Goal: Task Accomplishment & Management: Manage account settings

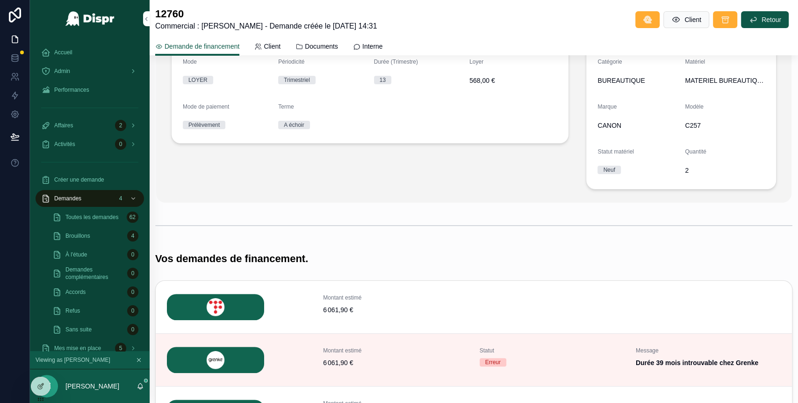
scroll to position [82, 0]
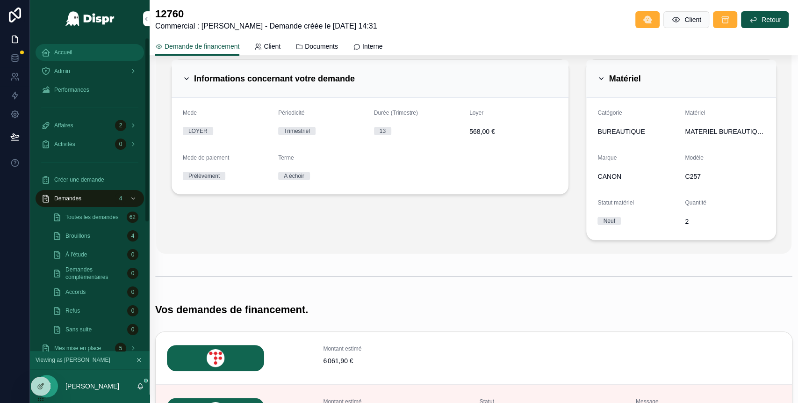
click at [74, 51] on div "Accueil" at bounding box center [89, 52] width 97 height 15
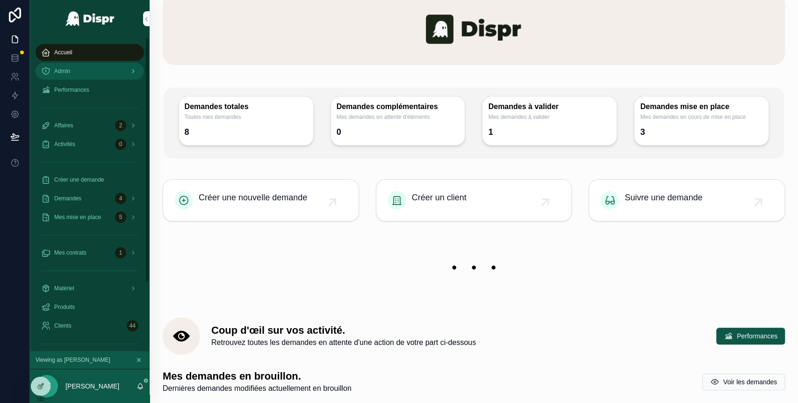
click at [79, 65] on div "Admin" at bounding box center [89, 71] width 97 height 15
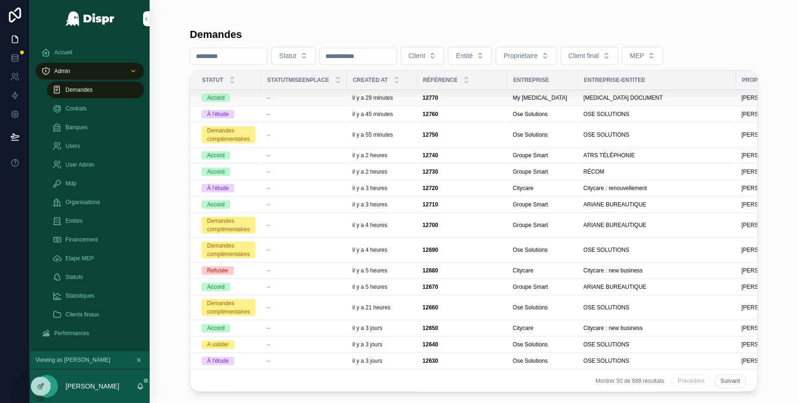
click at [245, 99] on div "Accord" at bounding box center [229, 98] width 54 height 8
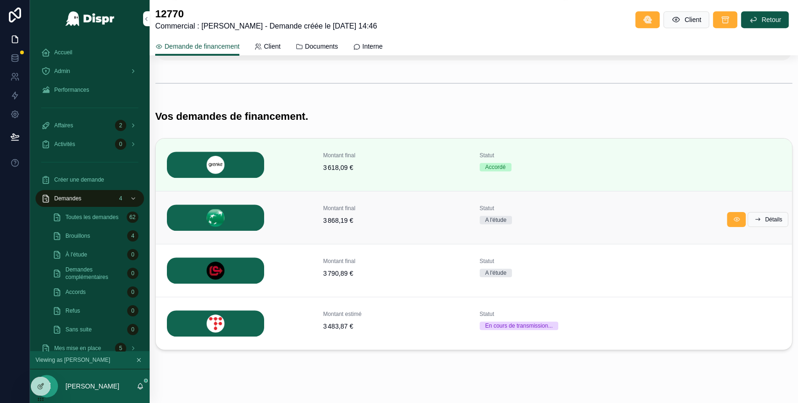
scroll to position [260, 0]
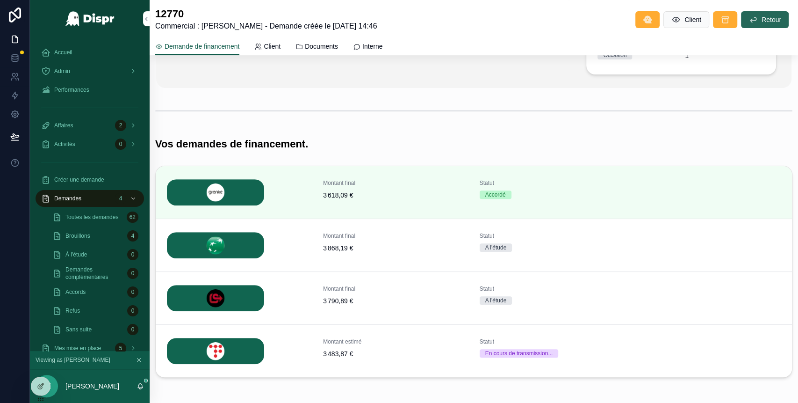
click at [762, 21] on span "Retour" at bounding box center [772, 19] width 20 height 9
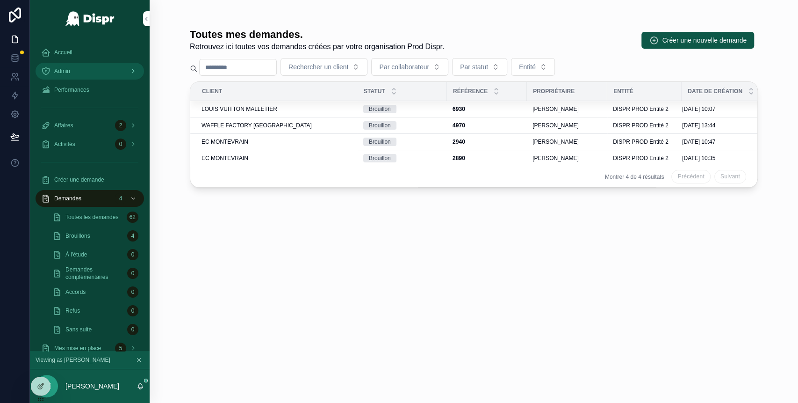
click at [72, 79] on link "Admin" at bounding box center [90, 71] width 108 height 17
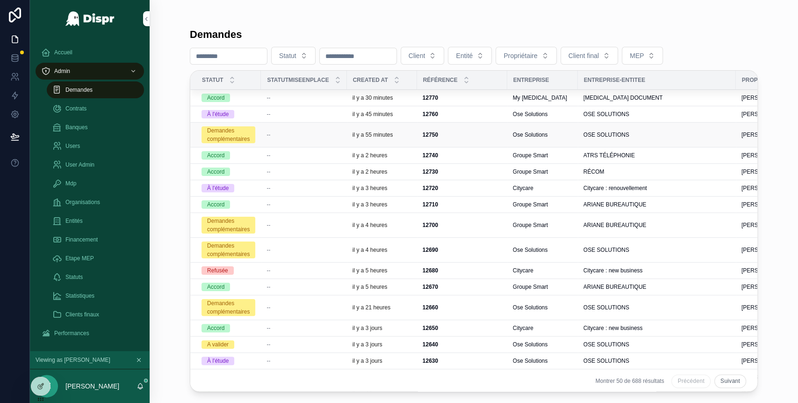
click at [310, 138] on td "--" at bounding box center [304, 135] width 86 height 25
click at [271, 138] on td "--" at bounding box center [304, 135] width 86 height 25
click at [323, 135] on div "--" at bounding box center [304, 134] width 74 height 7
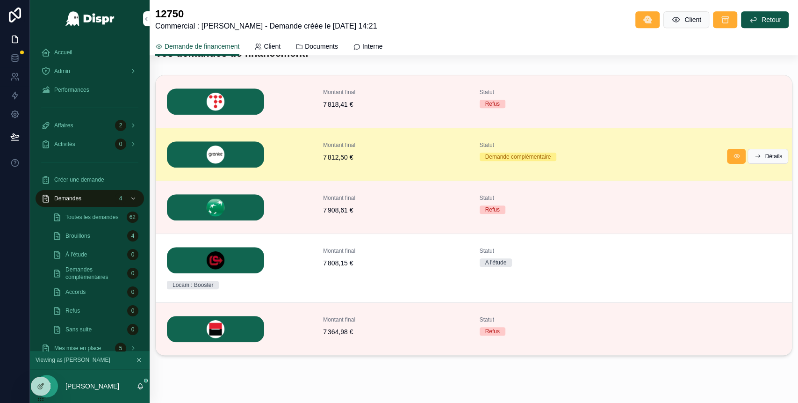
scroll to position [335, 0]
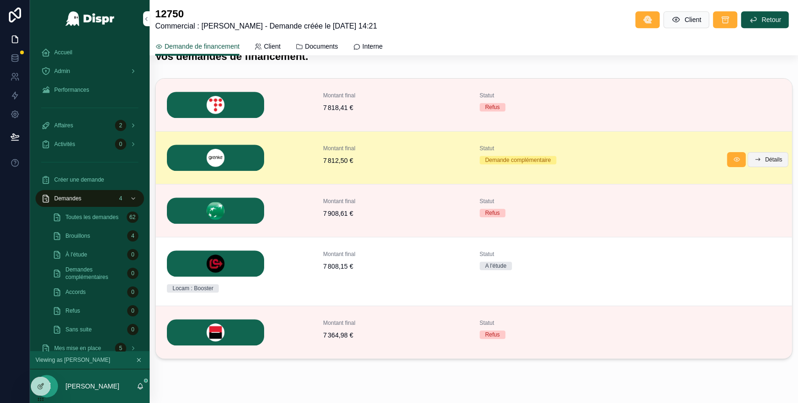
click at [771, 163] on span "Détails" at bounding box center [773, 159] width 17 height 7
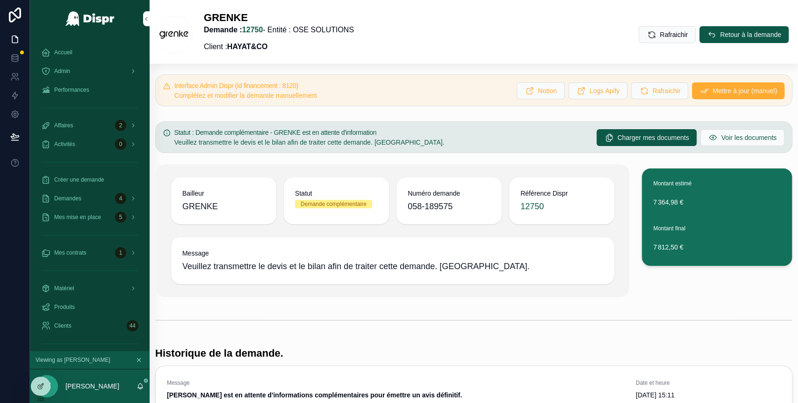
scroll to position [0, 0]
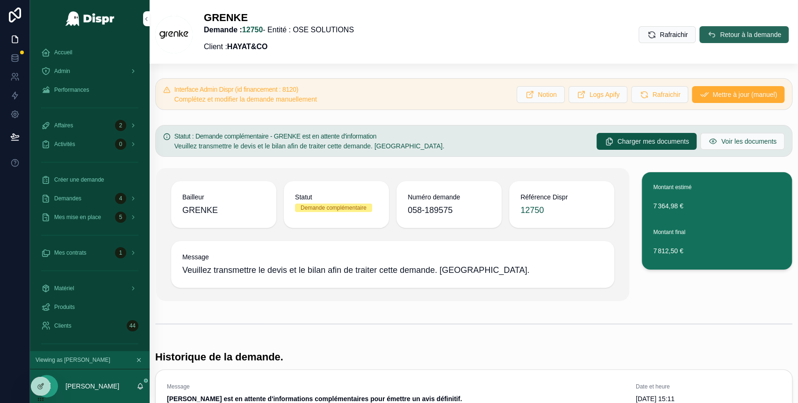
click at [702, 30] on button "Retour à la demande" at bounding box center [744, 34] width 89 height 17
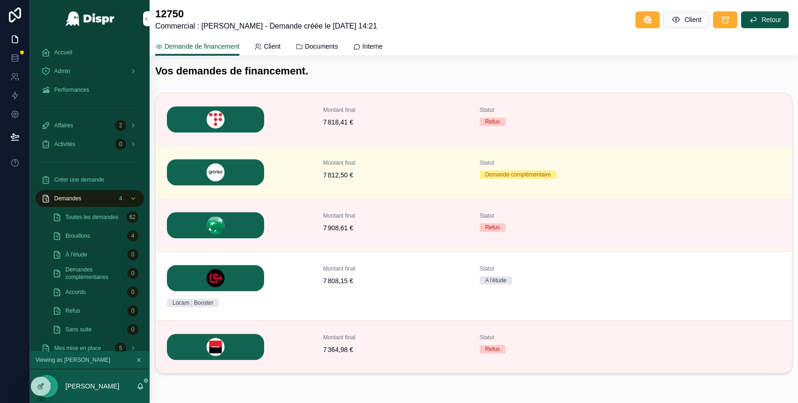
scroll to position [361, 0]
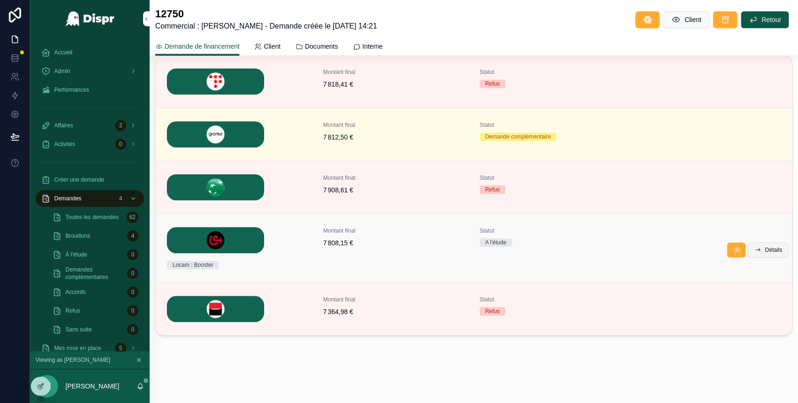
click at [765, 251] on span "Détails" at bounding box center [773, 249] width 17 height 7
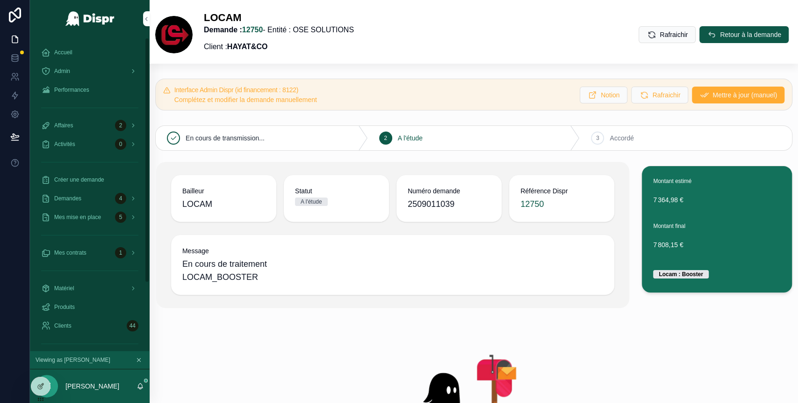
click at [78, 43] on div "Accueil" at bounding box center [90, 52] width 120 height 19
click at [80, 57] on div "Accueil" at bounding box center [89, 52] width 97 height 15
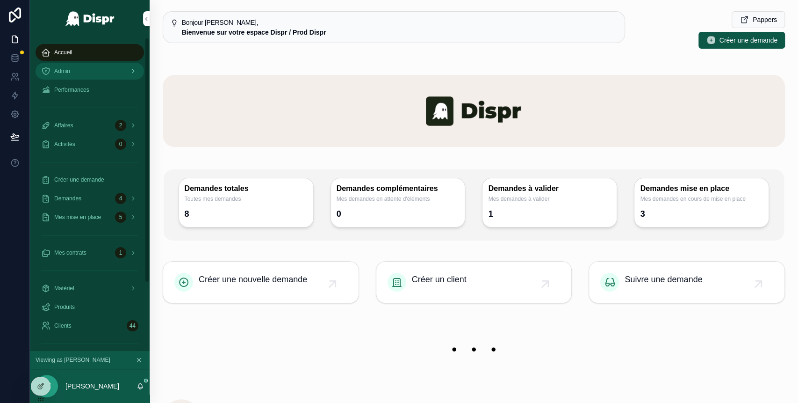
click at [86, 75] on div "Admin" at bounding box center [89, 71] width 97 height 15
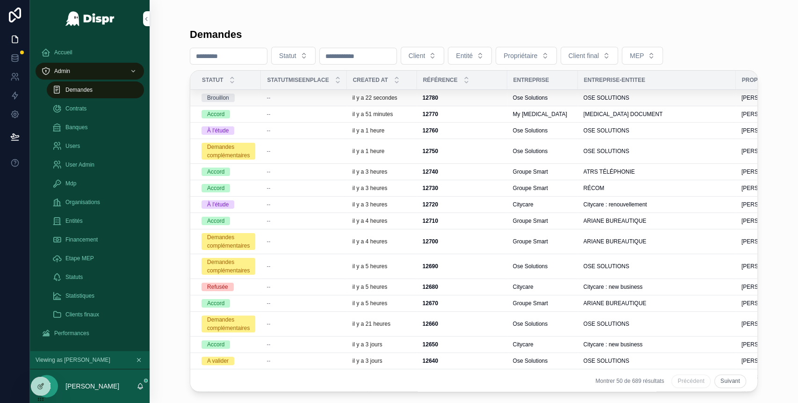
click at [251, 98] on div "Brouillon" at bounding box center [229, 98] width 54 height 8
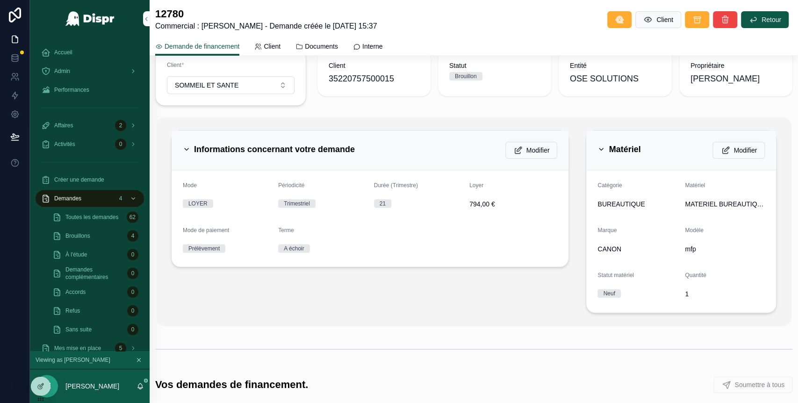
scroll to position [53, 0]
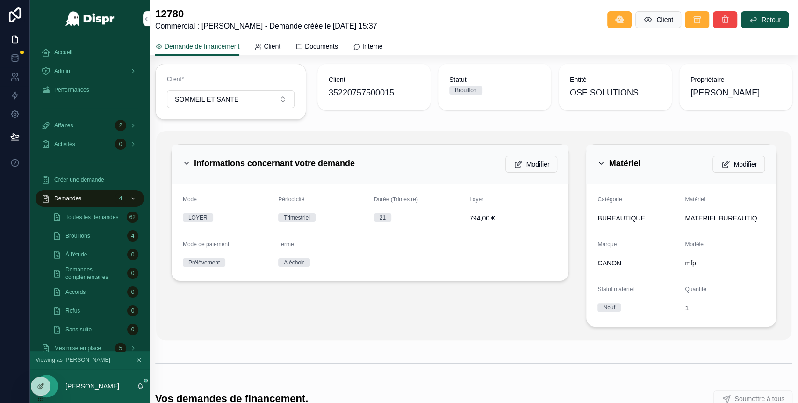
click at [598, 165] on icon "scrollable content" at bounding box center [601, 162] width 7 height 7
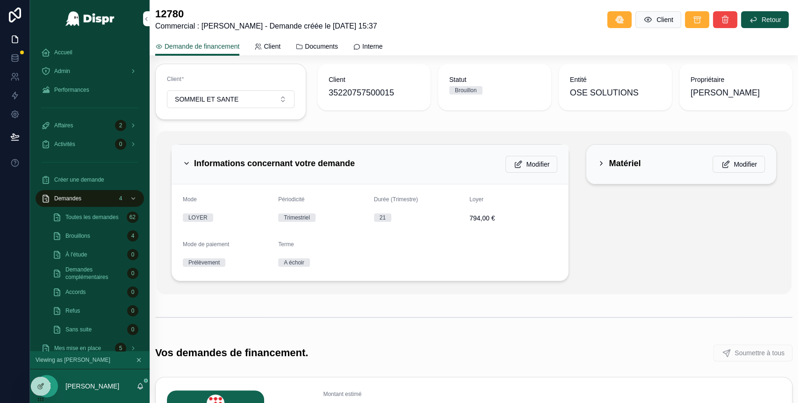
click at [185, 166] on div "Informations concernant votre demande" at bounding box center [269, 163] width 172 height 15
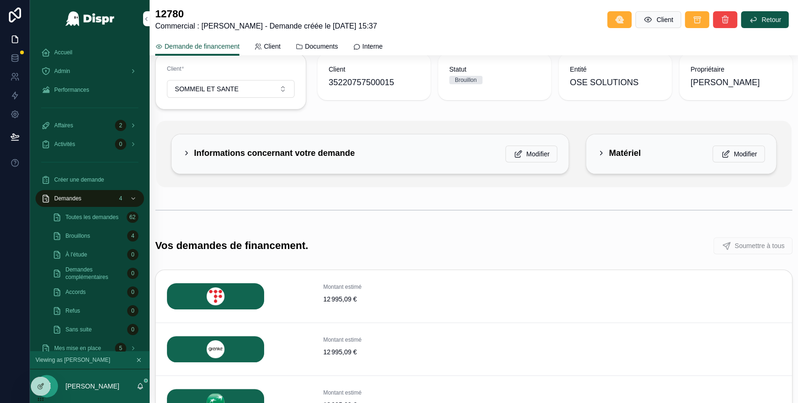
scroll to position [29, 0]
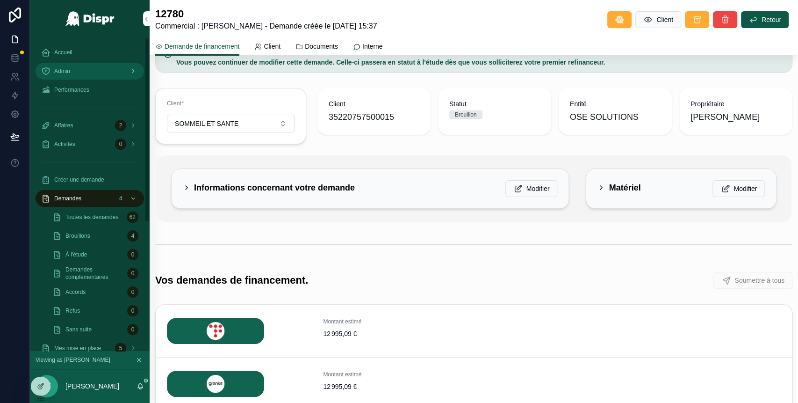
click at [111, 73] on div "Admin" at bounding box center [89, 71] width 97 height 15
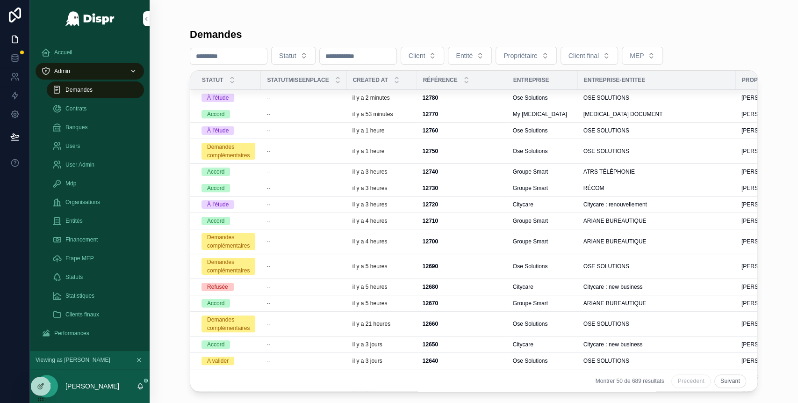
click at [288, 98] on div "--" at bounding box center [304, 97] width 74 height 7
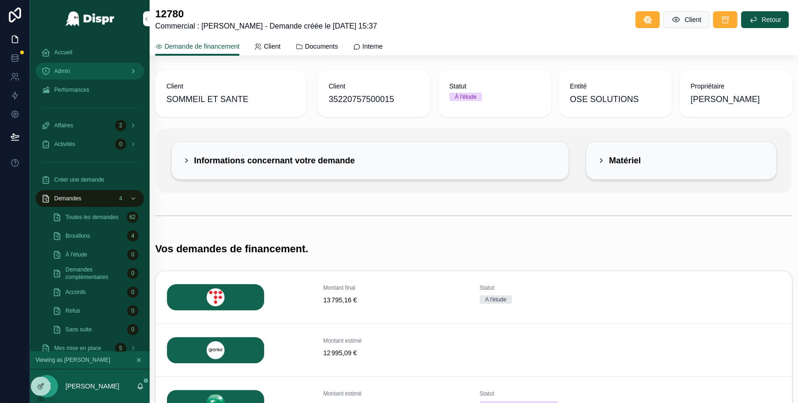
scroll to position [198, 0]
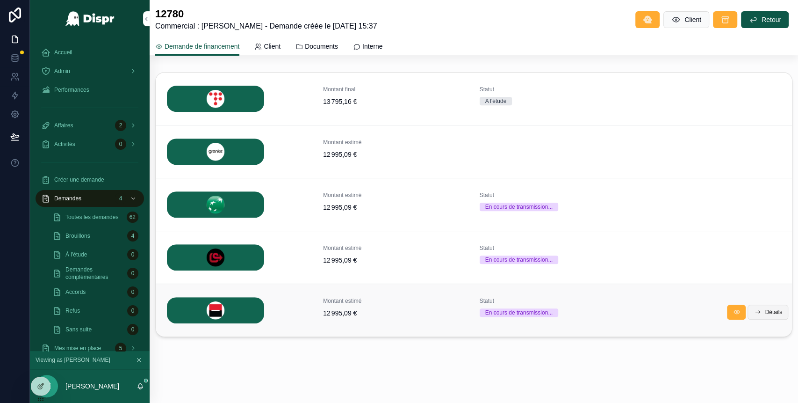
click at [765, 311] on span "Détails" at bounding box center [773, 311] width 17 height 7
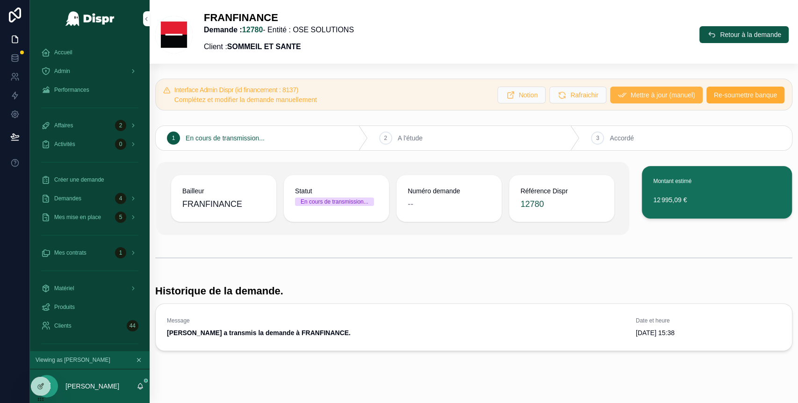
click at [631, 91] on span "Mettre à jour (manuel)" at bounding box center [663, 94] width 65 height 9
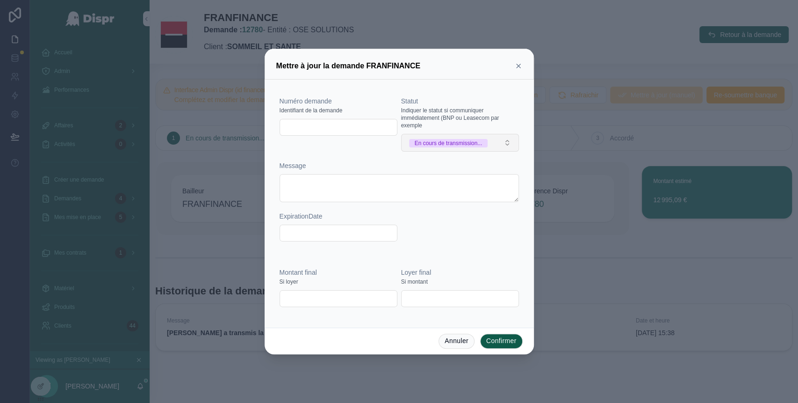
click at [483, 145] on div "En cours de transmission..." at bounding box center [449, 143] width 68 height 8
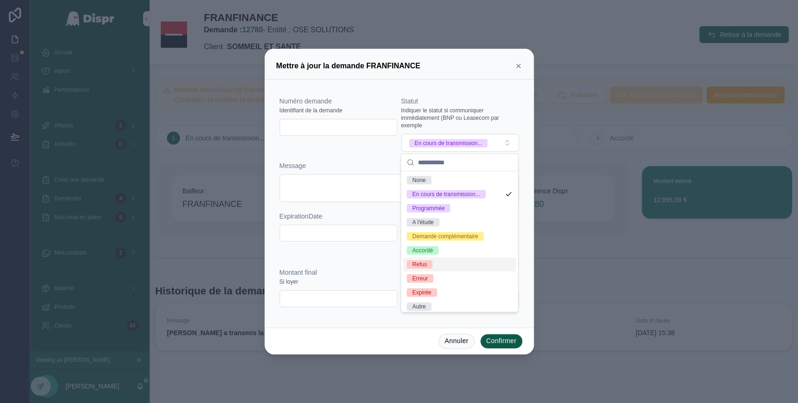
click at [432, 268] on span "Refus" at bounding box center [420, 264] width 26 height 8
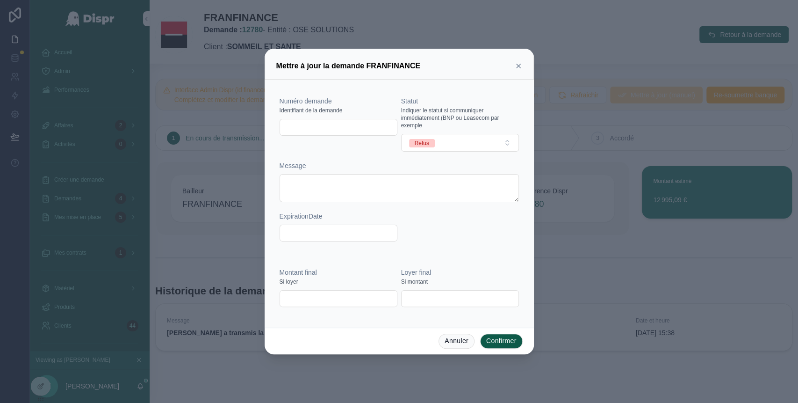
type input "**********"
type input "*******"
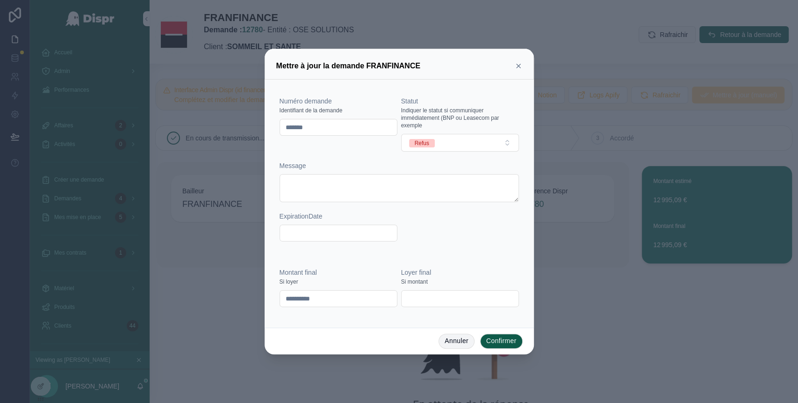
click at [443, 340] on button "Annuler" at bounding box center [457, 340] width 36 height 15
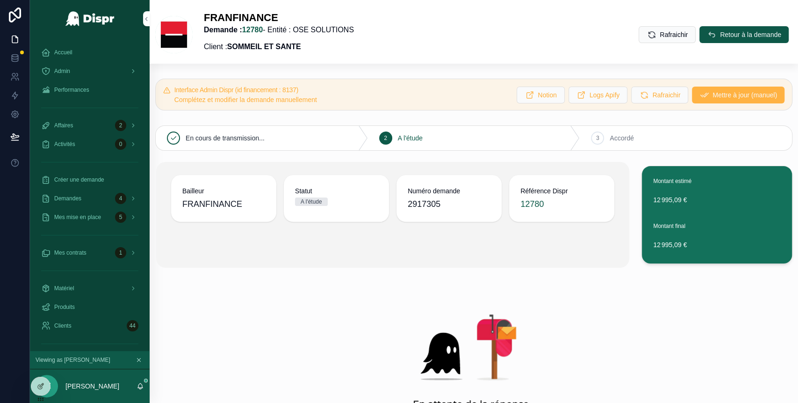
click at [713, 96] on span "Mettre à jour (manuel)" at bounding box center [745, 94] width 65 height 9
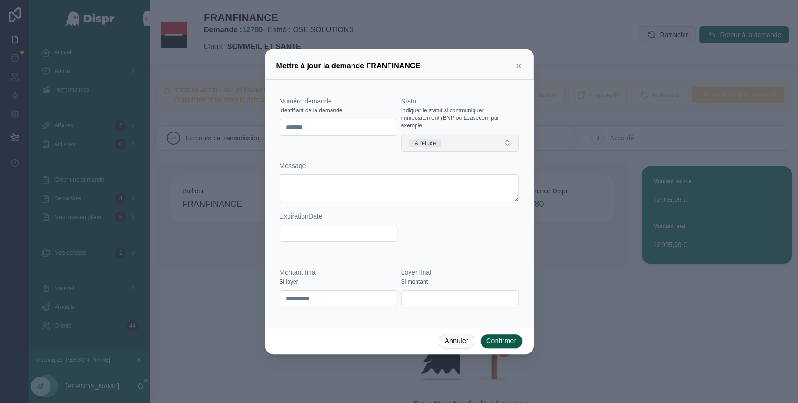
click at [465, 143] on button "A l'étude" at bounding box center [460, 143] width 118 height 18
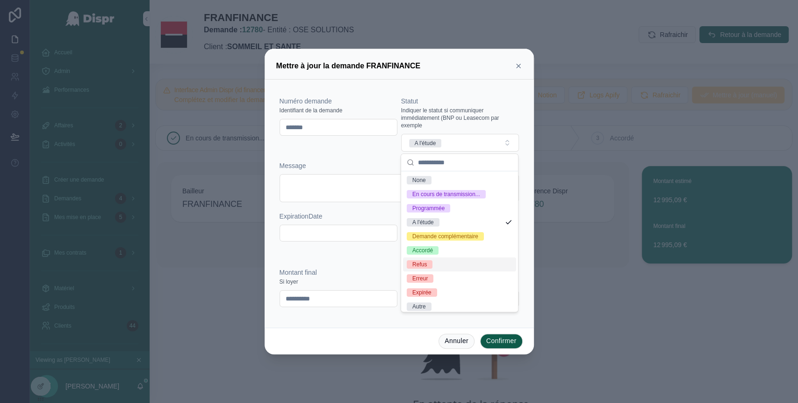
click at [430, 268] on span "Refus" at bounding box center [420, 264] width 26 height 8
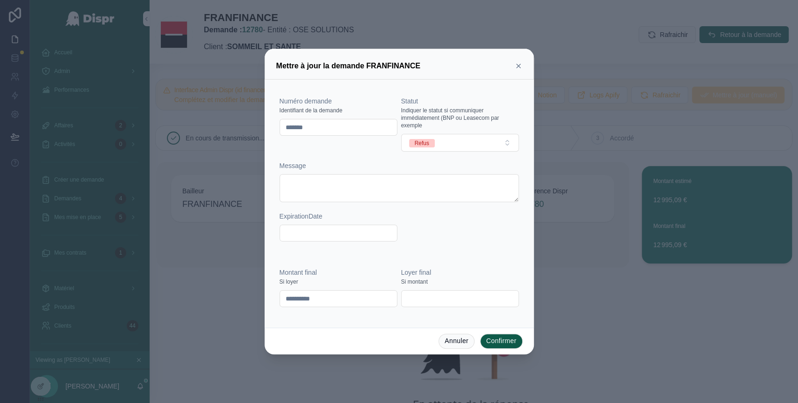
click at [505, 342] on button "Confirmer" at bounding box center [501, 340] width 43 height 15
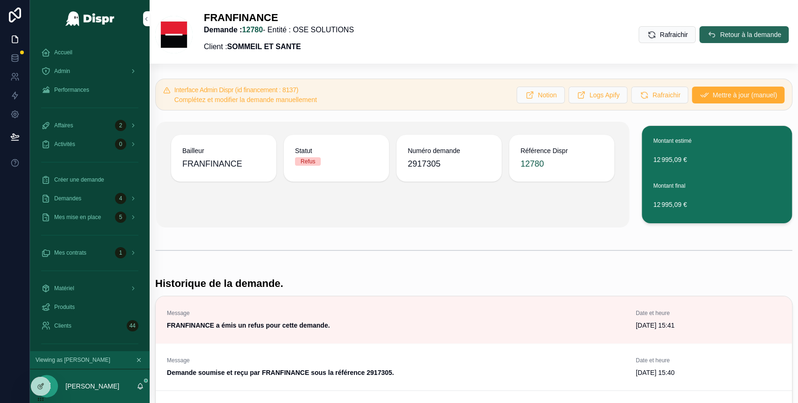
click at [720, 32] on span "Retour à la demande" at bounding box center [750, 34] width 61 height 9
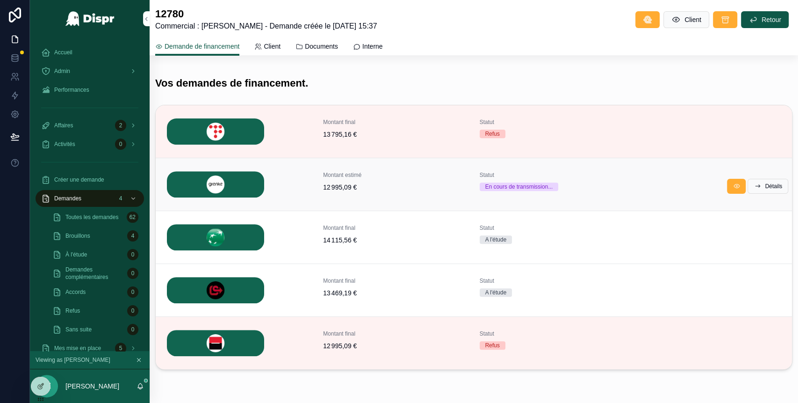
scroll to position [166, 0]
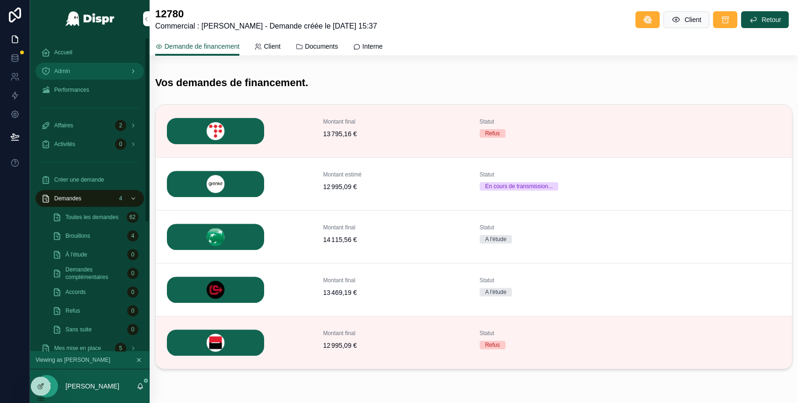
click at [73, 77] on div "Admin" at bounding box center [89, 71] width 97 height 15
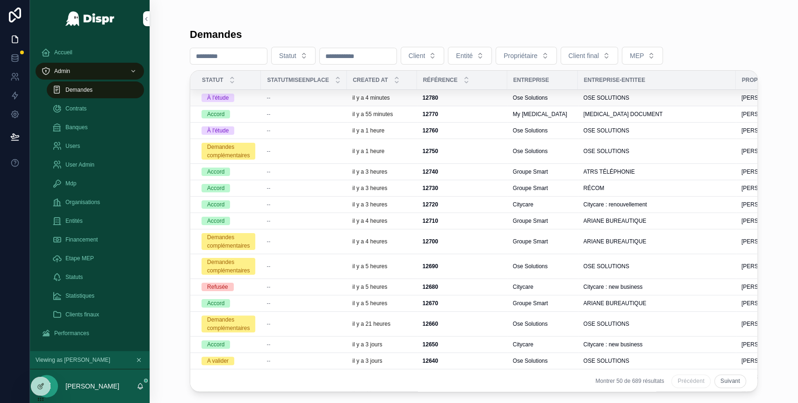
click at [284, 96] on div "--" at bounding box center [304, 97] width 74 height 7
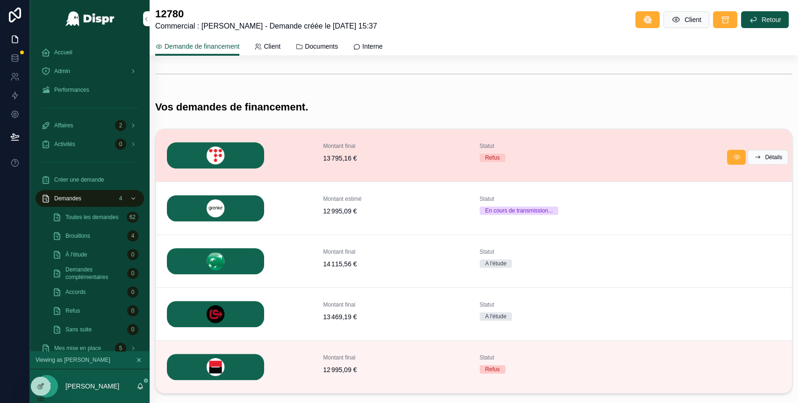
scroll to position [146, 0]
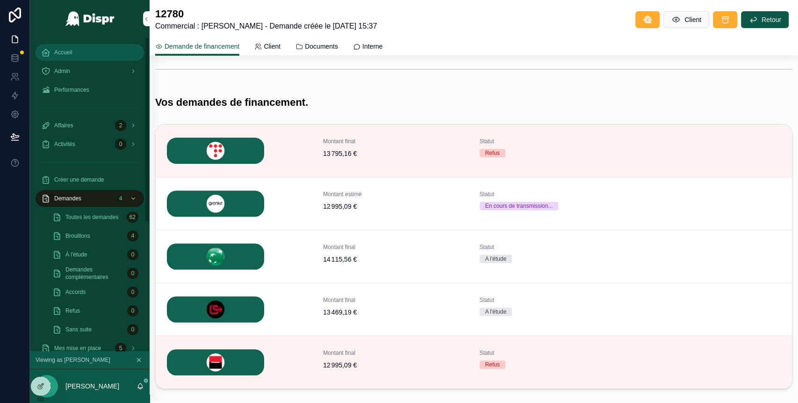
click at [87, 60] on link "Accueil" at bounding box center [90, 52] width 108 height 17
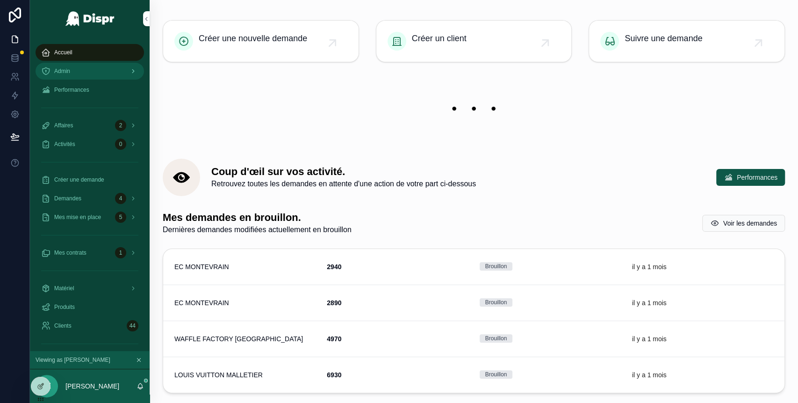
click at [90, 69] on div "Admin" at bounding box center [89, 71] width 97 height 15
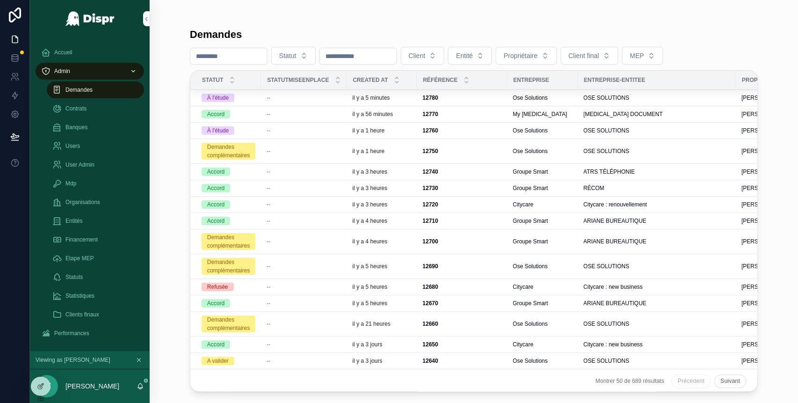
click at [322, 98] on div "--" at bounding box center [304, 97] width 74 height 7
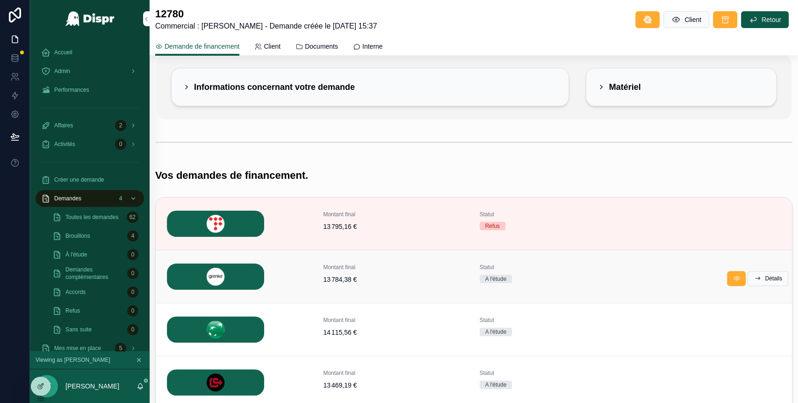
scroll to position [71, 0]
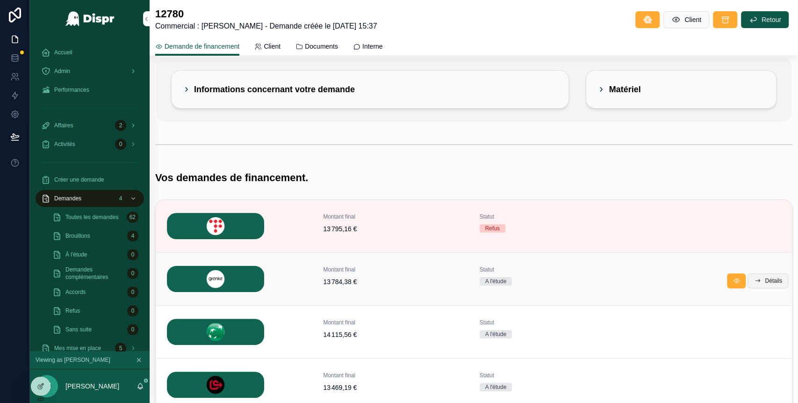
click at [765, 283] on span "Détails" at bounding box center [773, 280] width 17 height 7
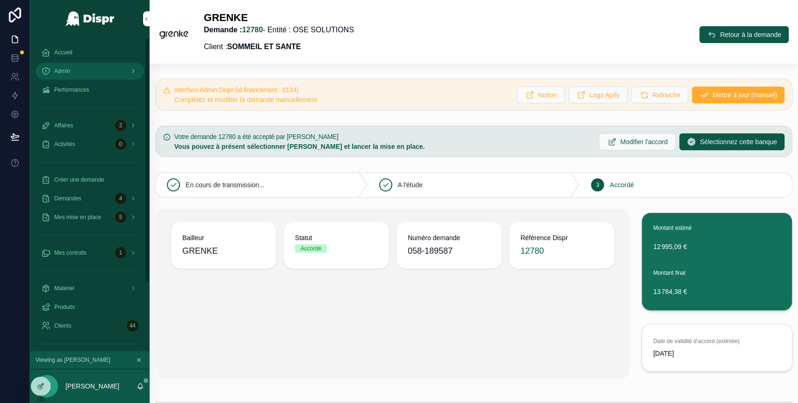
click at [82, 66] on div "Admin" at bounding box center [89, 71] width 97 height 15
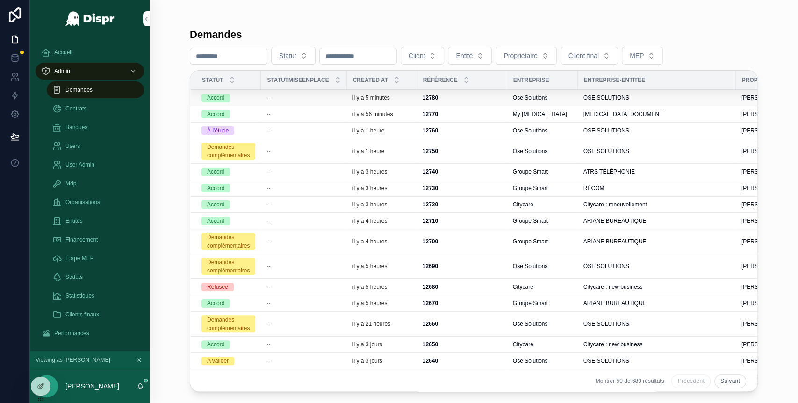
click at [325, 104] on td "--" at bounding box center [304, 98] width 86 height 16
click at [313, 100] on div "--" at bounding box center [304, 97] width 74 height 7
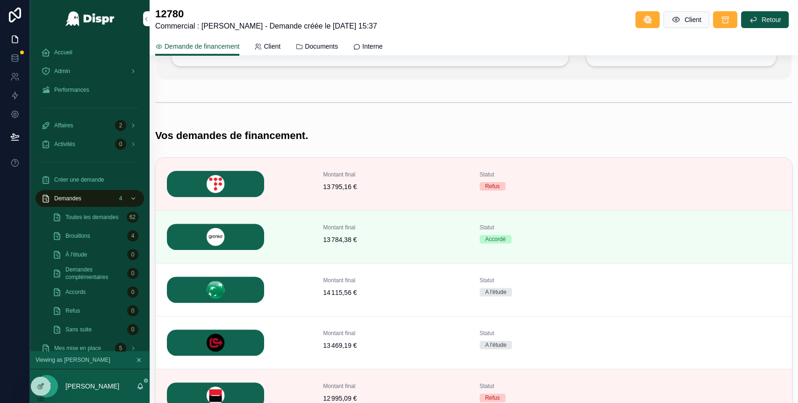
scroll to position [105, 0]
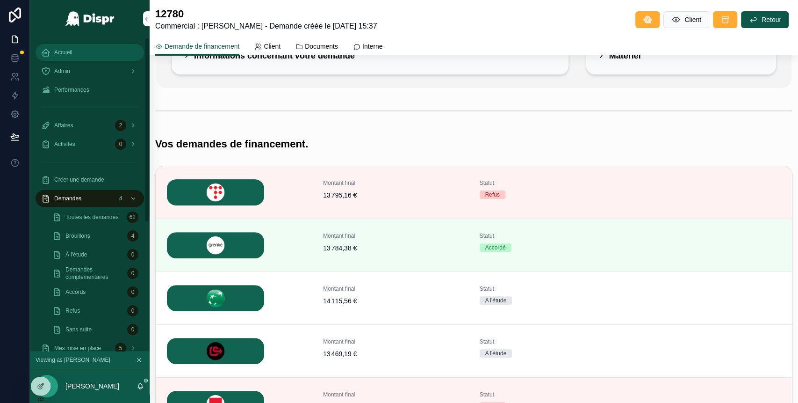
click at [90, 49] on div "Accueil" at bounding box center [89, 52] width 97 height 15
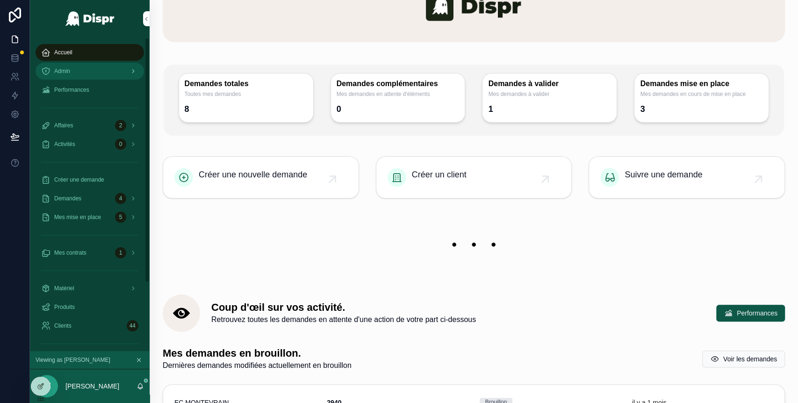
click at [80, 67] on div "Admin" at bounding box center [89, 71] width 97 height 15
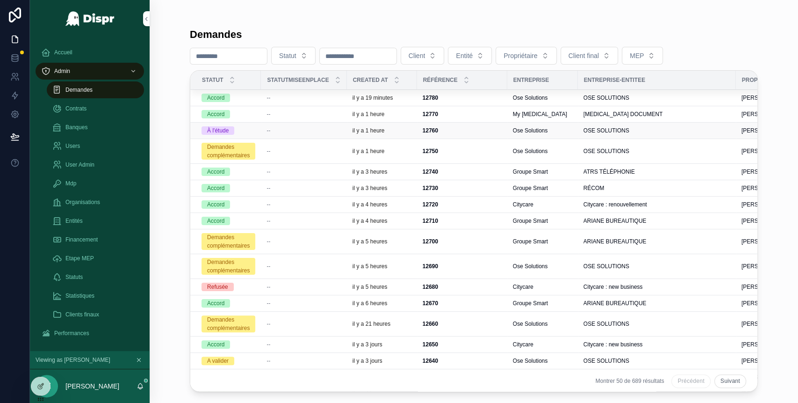
click at [319, 129] on div "--" at bounding box center [304, 130] width 74 height 7
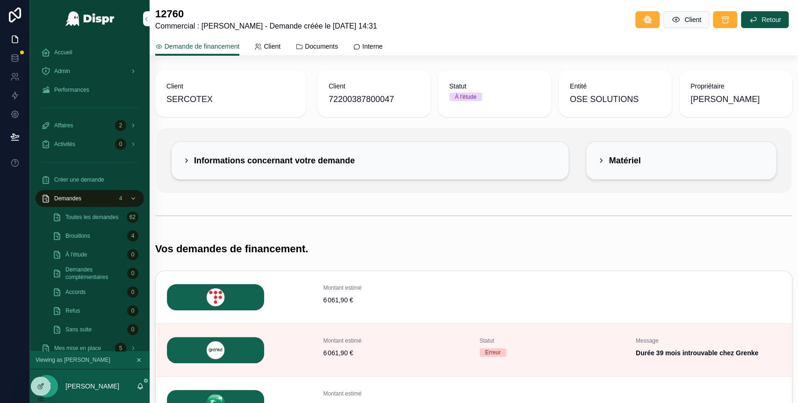
click at [183, 163] on icon "scrollable content" at bounding box center [186, 160] width 7 height 7
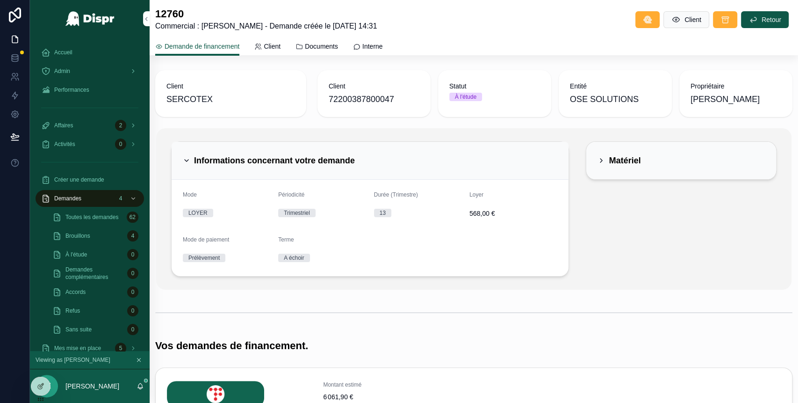
click at [598, 167] on div "Matériel" at bounding box center [619, 160] width 43 height 15
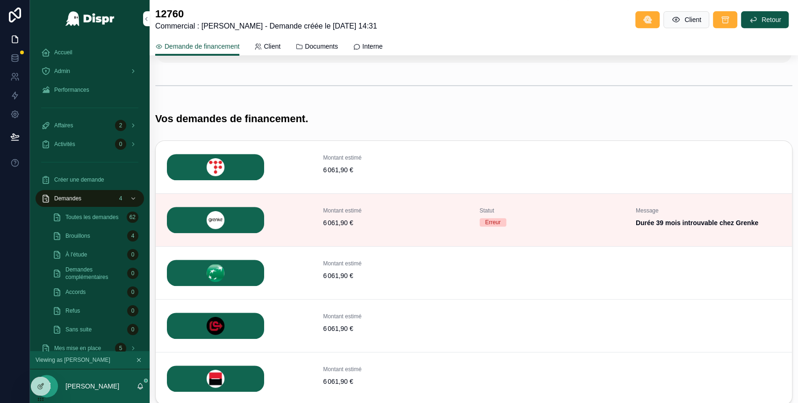
scroll to position [273, 0]
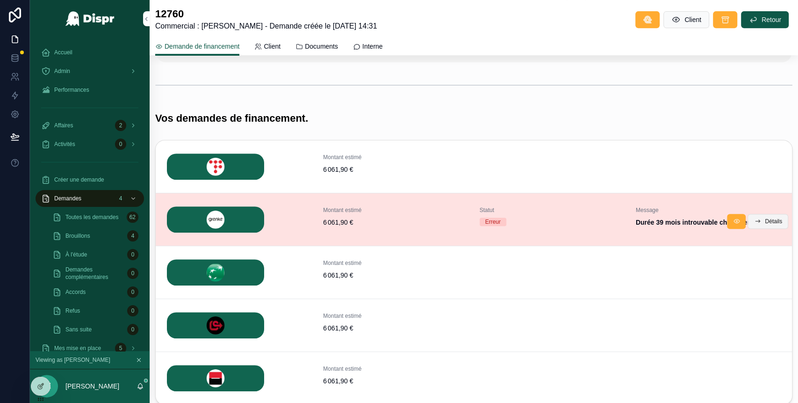
click at [759, 217] on button "Détails" at bounding box center [768, 221] width 41 height 15
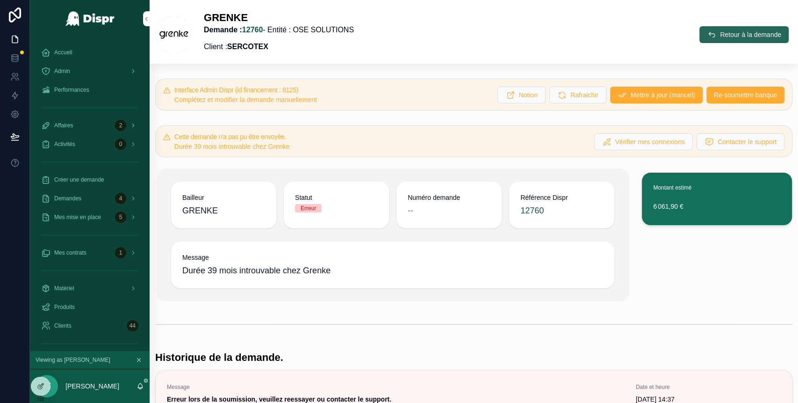
click at [720, 38] on span "Retour à la demande" at bounding box center [750, 34] width 61 height 9
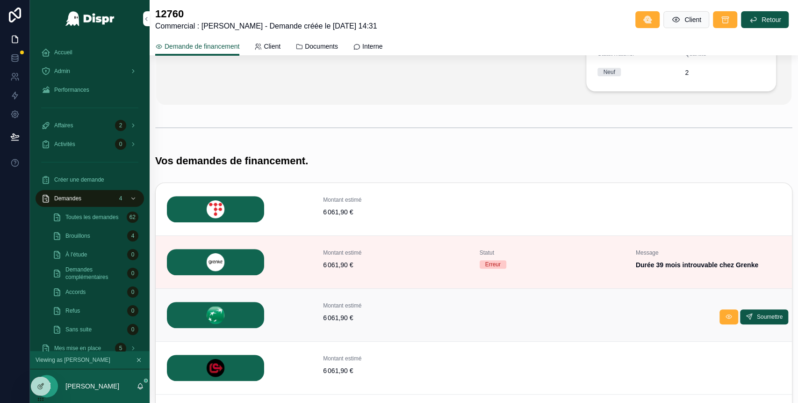
scroll to position [270, 0]
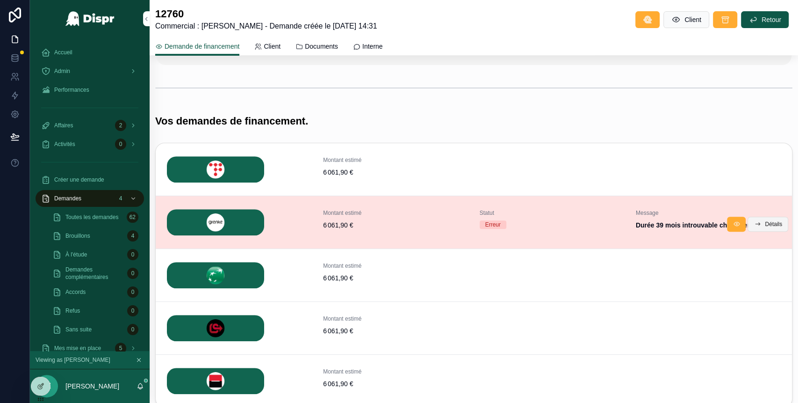
click at [765, 227] on span "Détails" at bounding box center [773, 223] width 17 height 7
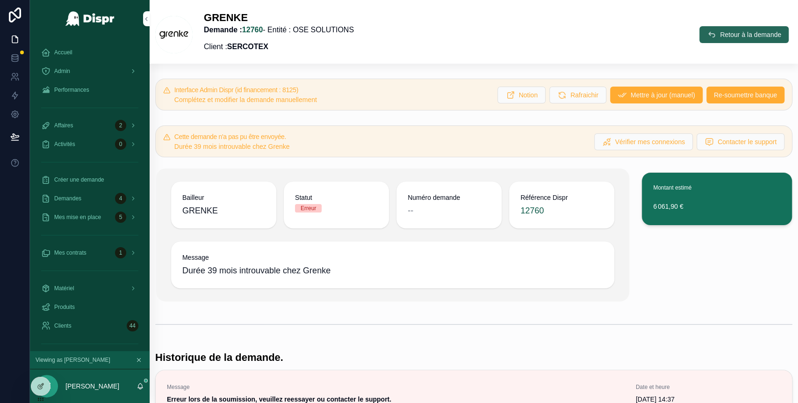
click at [707, 39] on span "scrollable content" at bounding box center [711, 34] width 9 height 9
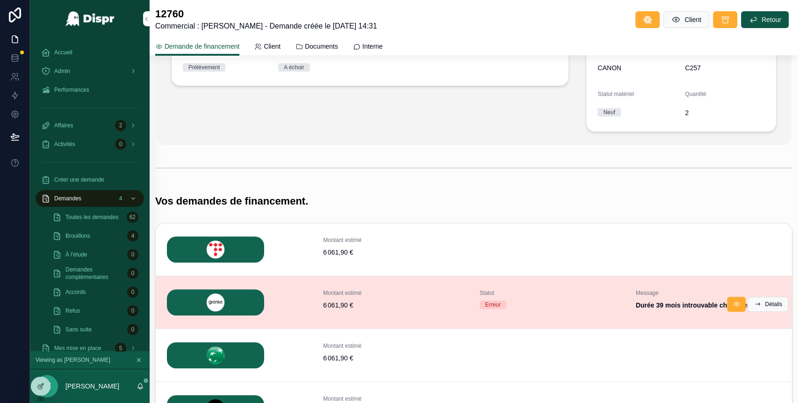
scroll to position [190, 0]
click at [768, 310] on button "Détails" at bounding box center [768, 304] width 41 height 15
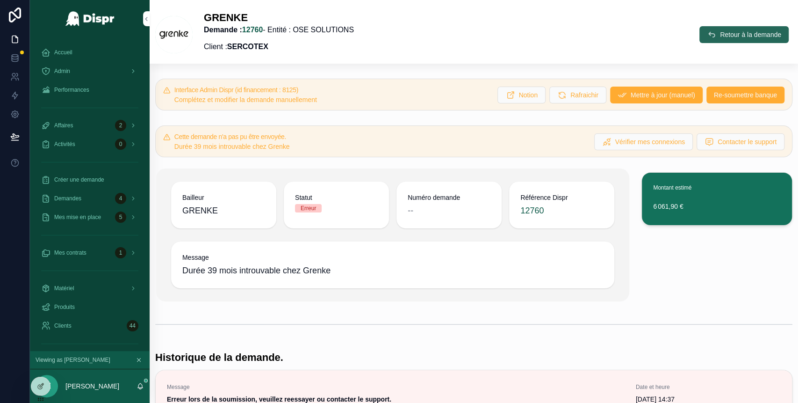
click at [700, 42] on button "Retour à la demande" at bounding box center [744, 34] width 89 height 17
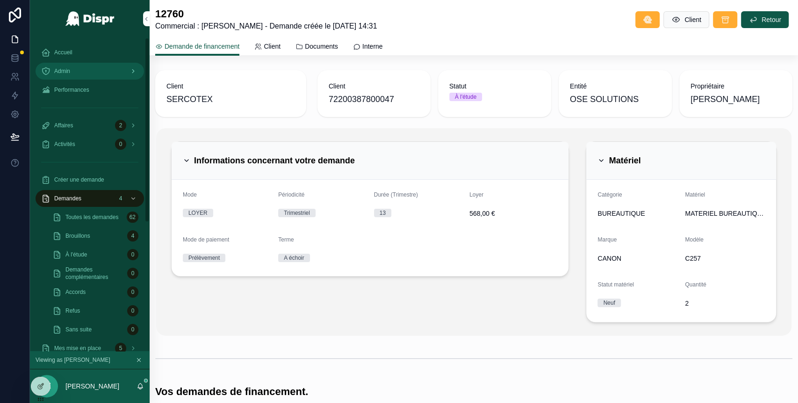
click at [95, 65] on div "Admin" at bounding box center [89, 71] width 97 height 15
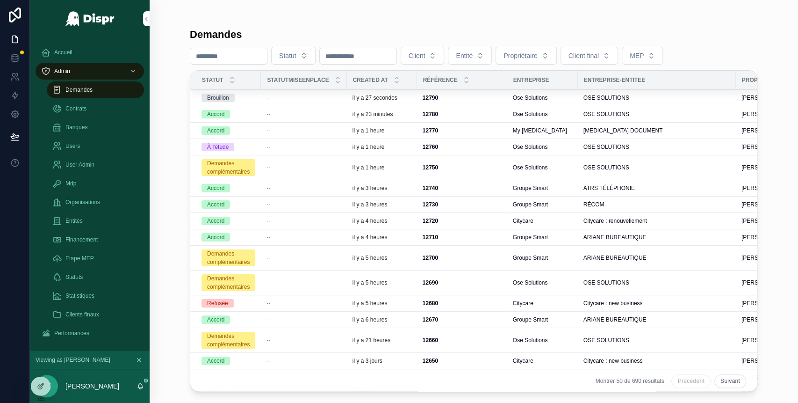
click at [290, 99] on div "--" at bounding box center [304, 97] width 74 height 7
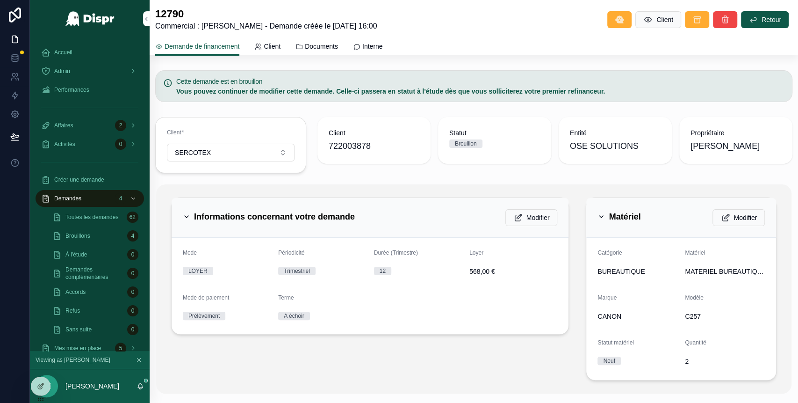
click at [186, 214] on icon "scrollable content" at bounding box center [186, 216] width 7 height 7
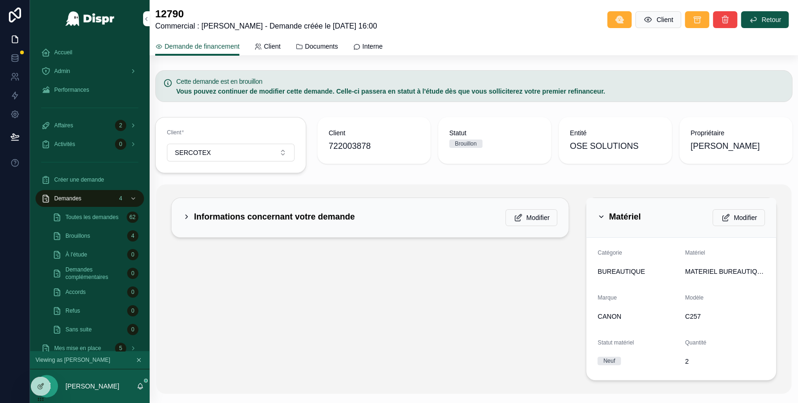
click at [598, 221] on div "Matériel" at bounding box center [619, 216] width 43 height 15
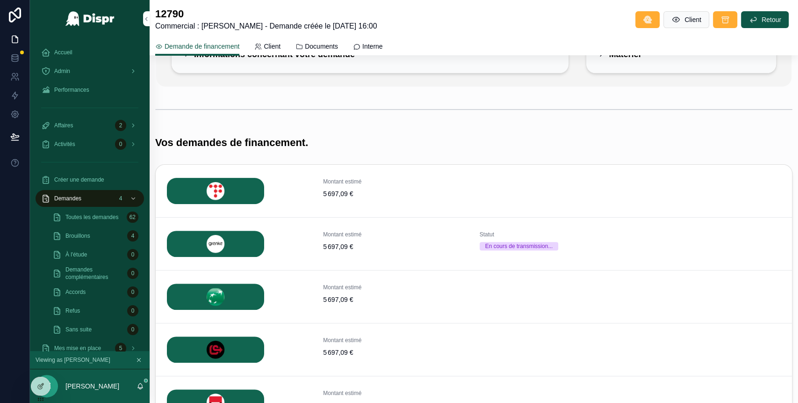
scroll to position [107, 0]
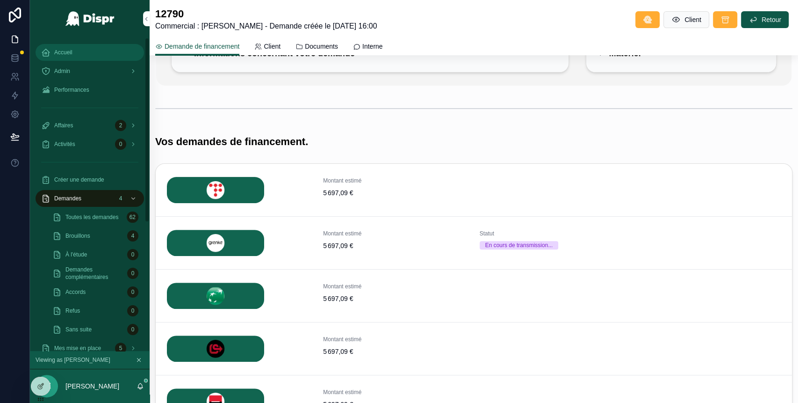
click at [72, 55] on span "Accueil" at bounding box center [63, 52] width 18 height 7
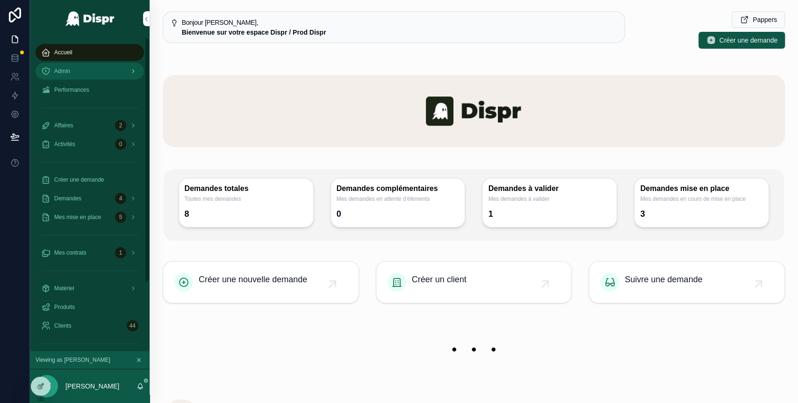
click at [82, 65] on div "Admin" at bounding box center [89, 71] width 97 height 15
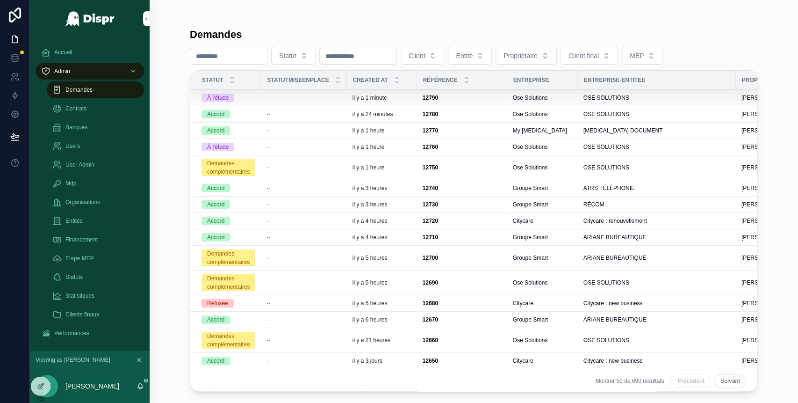
click at [270, 97] on span "--" at bounding box center [269, 97] width 4 height 7
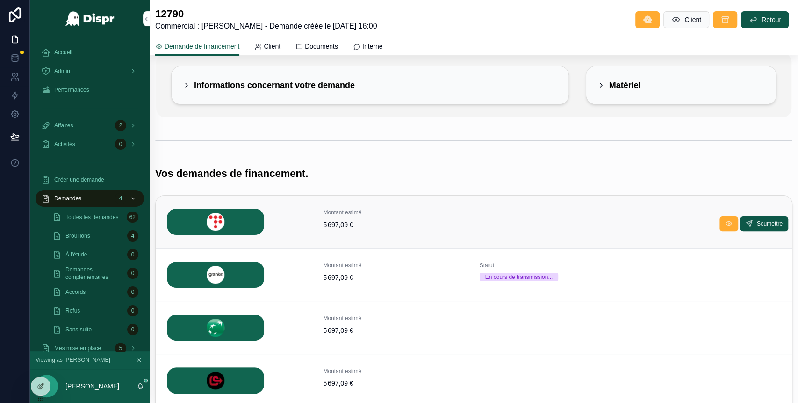
scroll to position [71, 0]
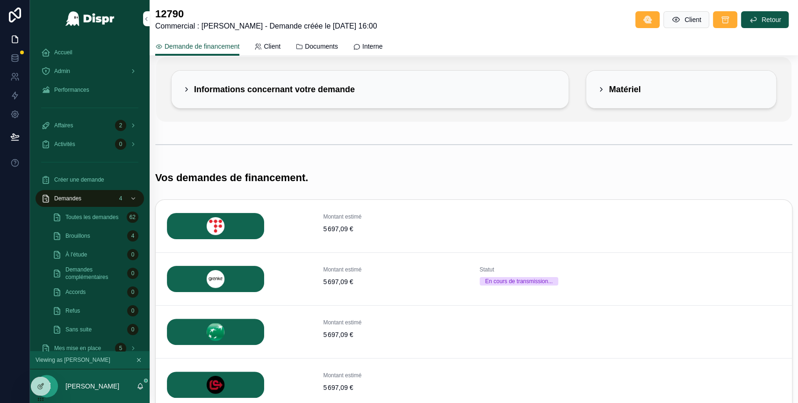
click at [186, 87] on icon "scrollable content" at bounding box center [187, 89] width 2 height 4
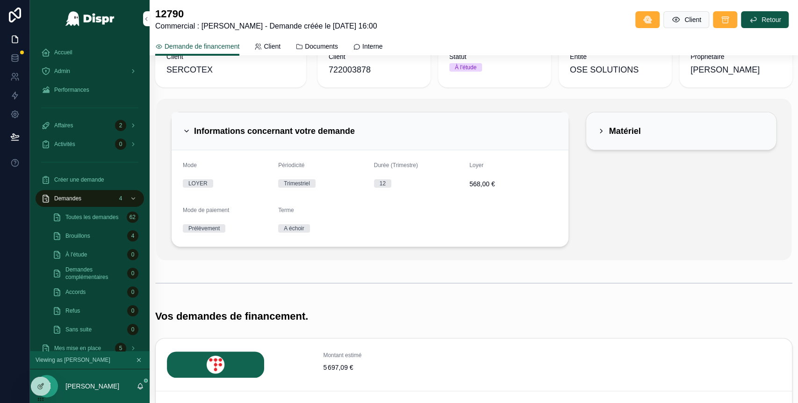
scroll to position [29, 0]
click at [598, 135] on div "Matériel" at bounding box center [619, 131] width 43 height 15
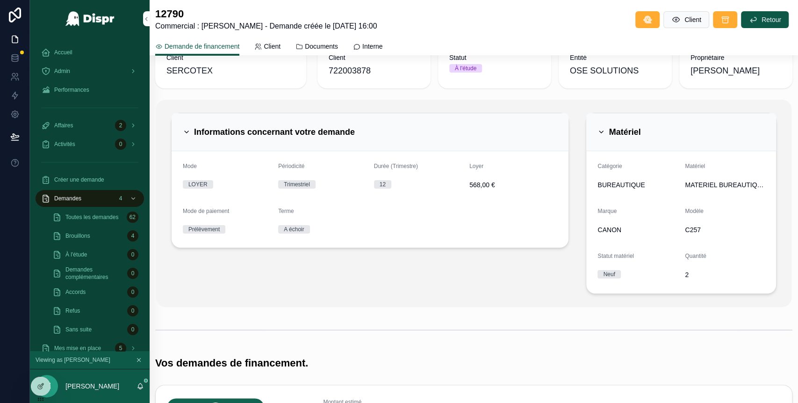
click at [187, 128] on icon "scrollable content" at bounding box center [186, 131] width 7 height 7
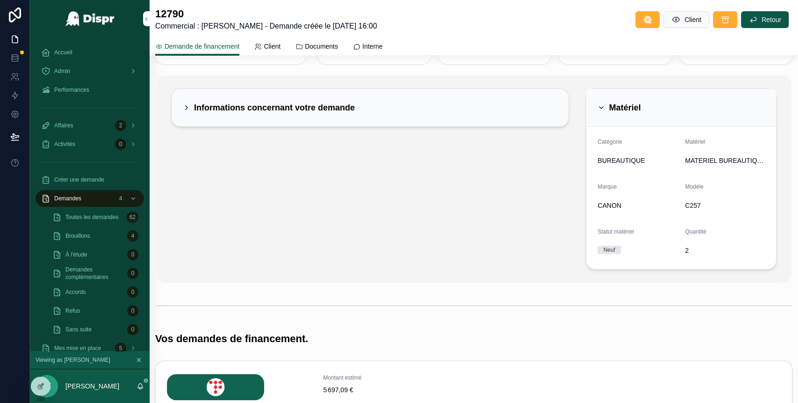
scroll to position [57, 0]
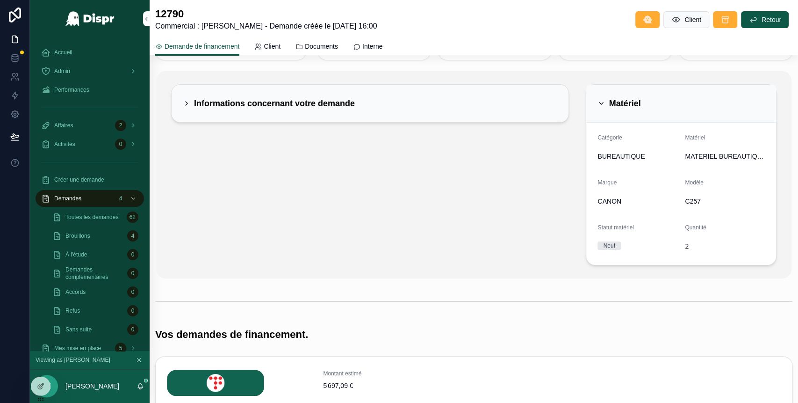
click at [599, 103] on icon "scrollable content" at bounding box center [601, 103] width 4 height 2
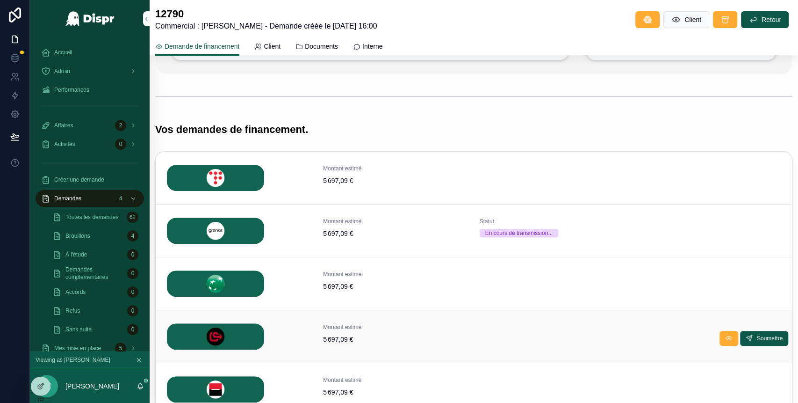
scroll to position [0, 0]
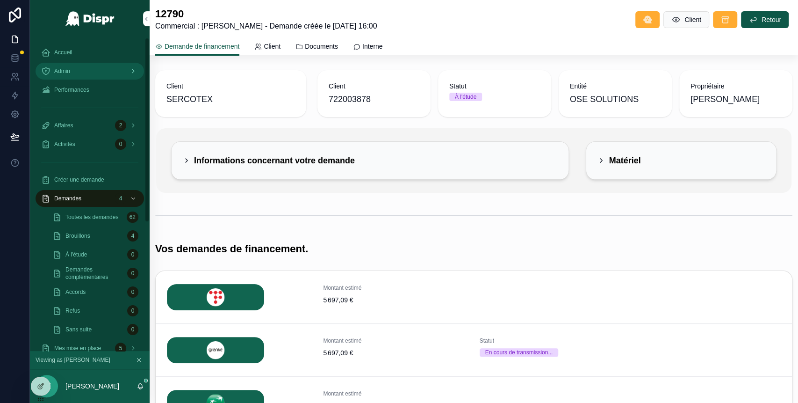
click at [86, 71] on div "Admin" at bounding box center [89, 71] width 97 height 15
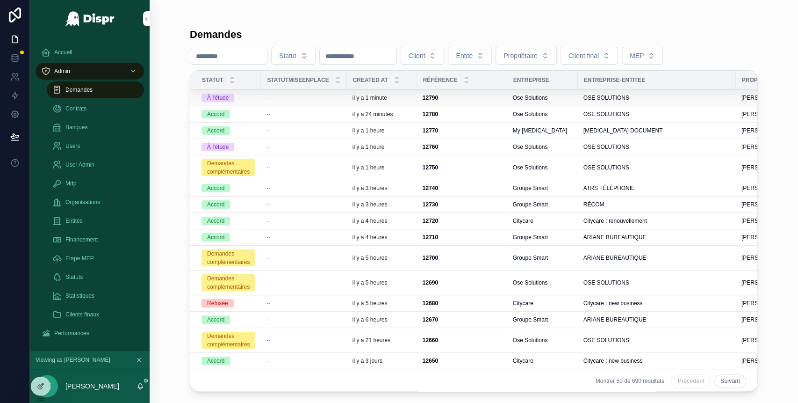
click at [270, 97] on span "--" at bounding box center [269, 97] width 4 height 7
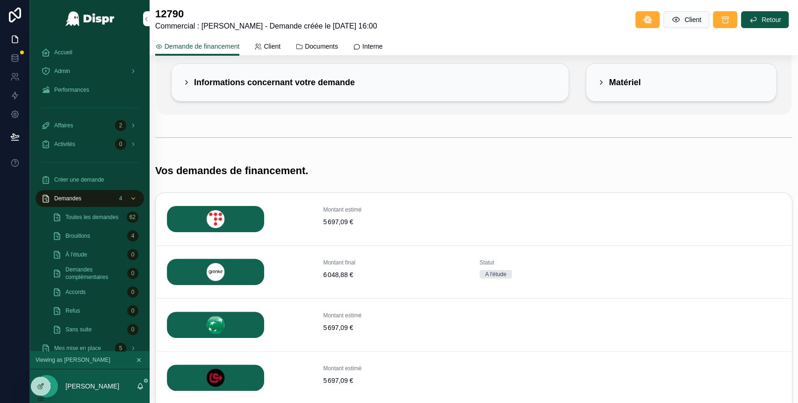
scroll to position [80, 0]
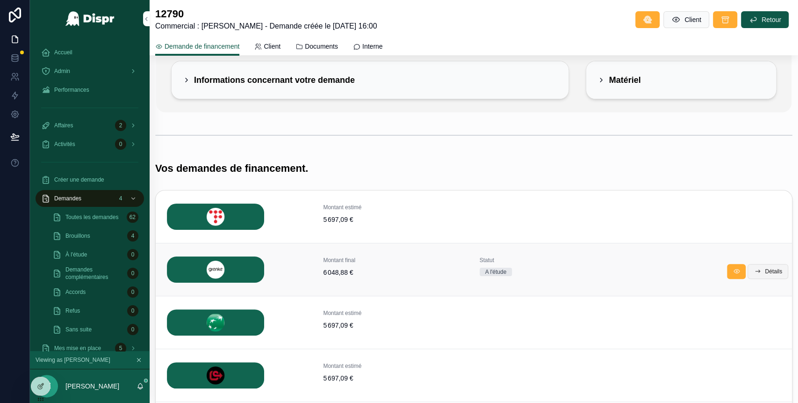
click at [765, 270] on span "Détails" at bounding box center [773, 270] width 17 height 7
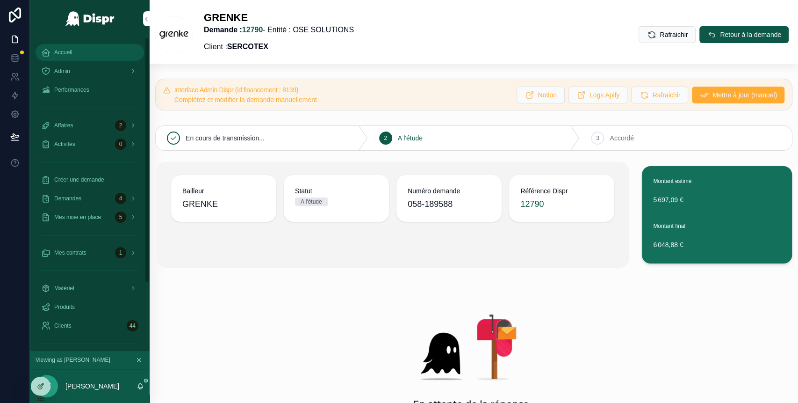
click at [89, 54] on div "Accueil" at bounding box center [89, 52] width 97 height 15
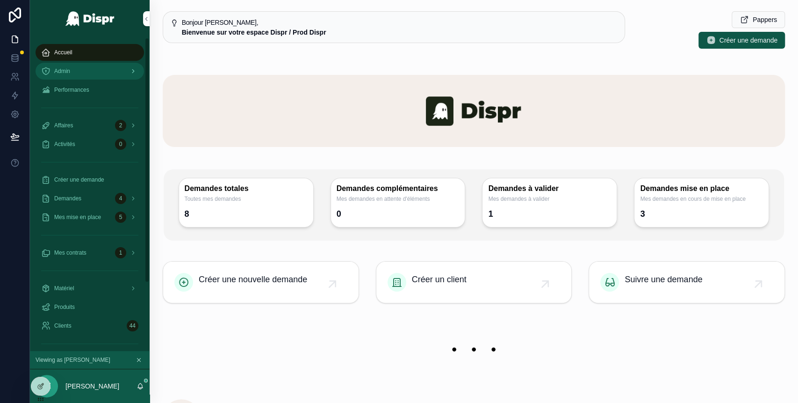
click at [101, 78] on div "Admin" at bounding box center [89, 71] width 97 height 15
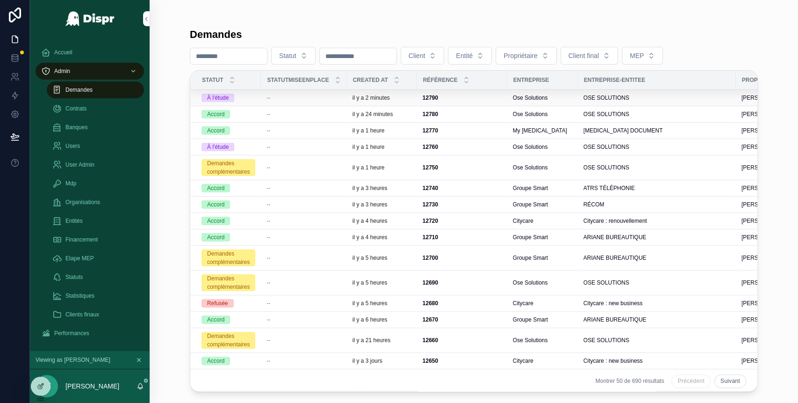
click at [270, 97] on span "--" at bounding box center [269, 97] width 4 height 7
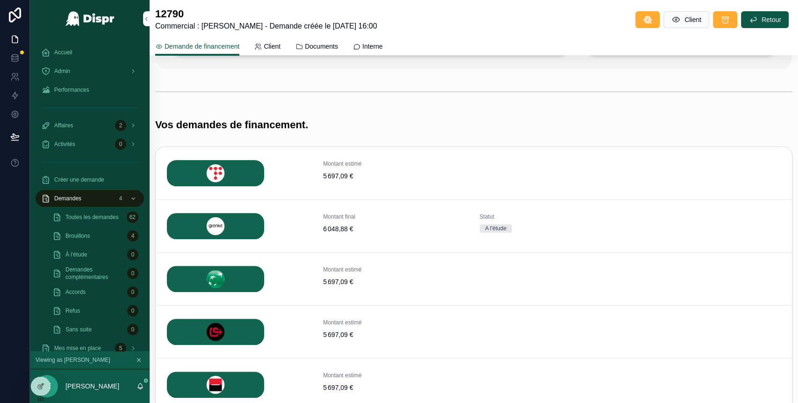
scroll to position [198, 0]
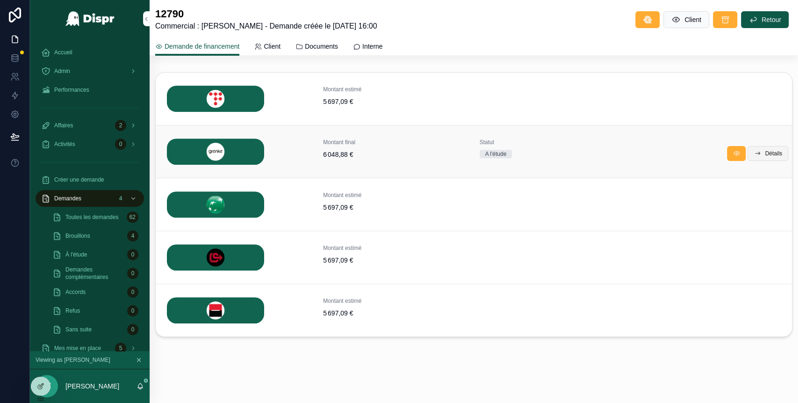
click at [765, 153] on span "Détails" at bounding box center [773, 153] width 17 height 7
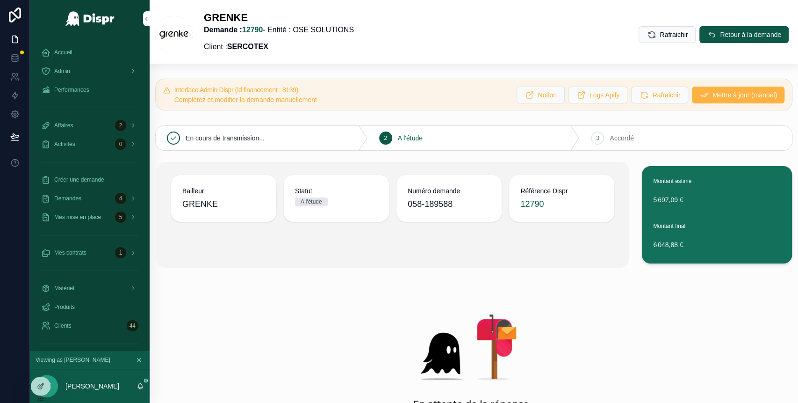
click at [713, 98] on span "Mettre à jour (manuel)" at bounding box center [745, 94] width 65 height 9
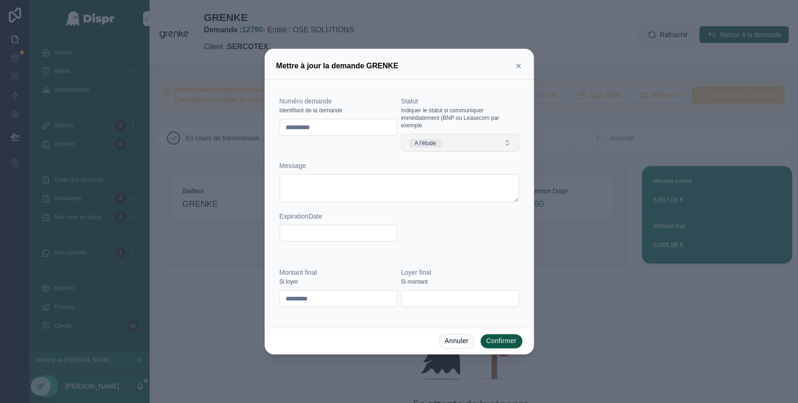
click at [484, 137] on button "A l'étude" at bounding box center [460, 143] width 118 height 18
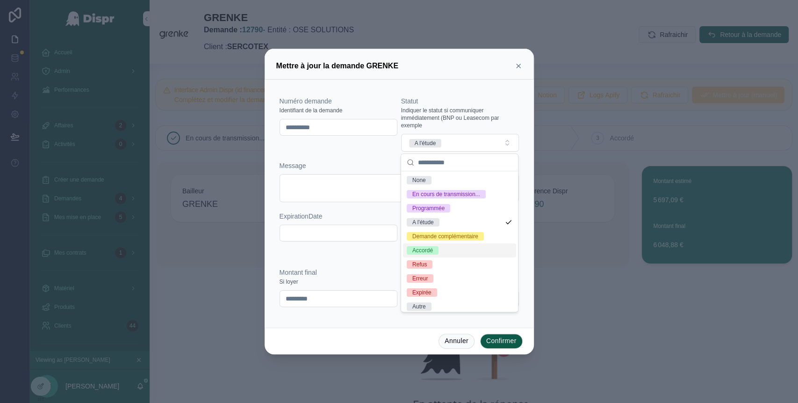
click at [437, 254] on span "Accordé" at bounding box center [423, 250] width 32 height 8
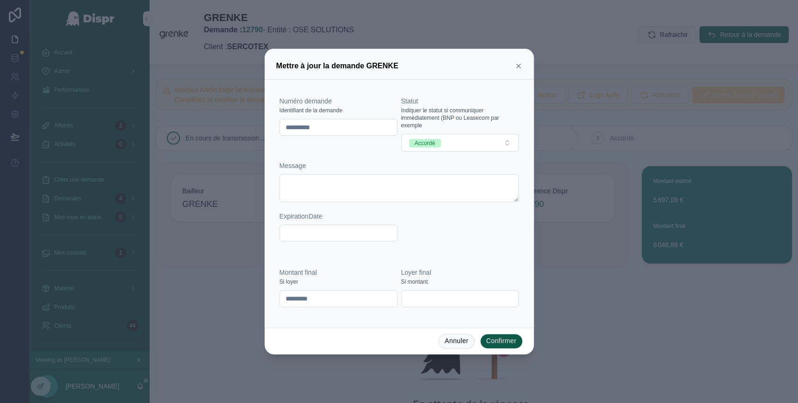
click at [498, 343] on button "Confirmer" at bounding box center [501, 340] width 43 height 15
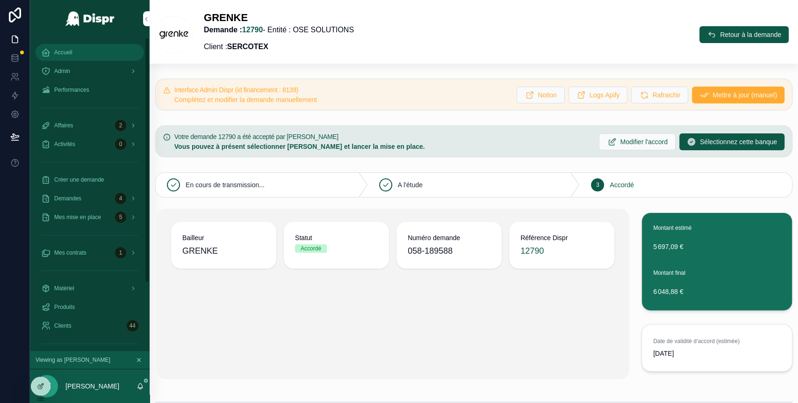
click at [70, 46] on div "Accueil" at bounding box center [89, 52] width 97 height 15
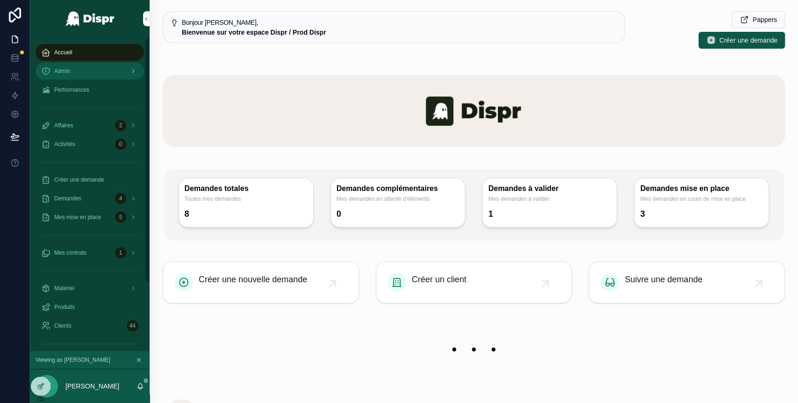
click at [83, 71] on div "Admin" at bounding box center [89, 71] width 97 height 15
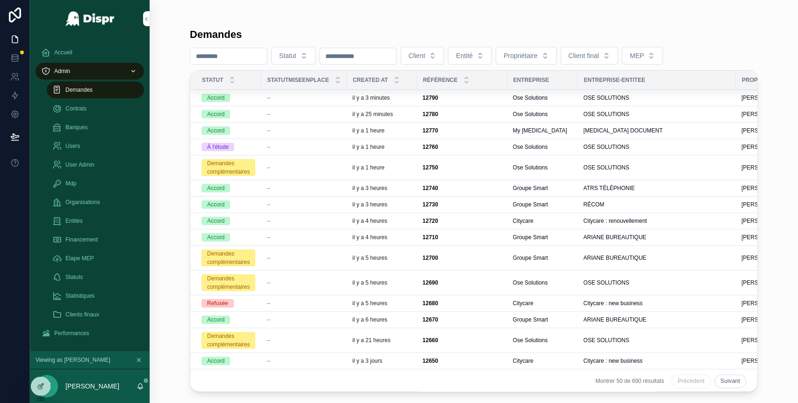
click at [252, 98] on div "Accord" at bounding box center [229, 98] width 54 height 8
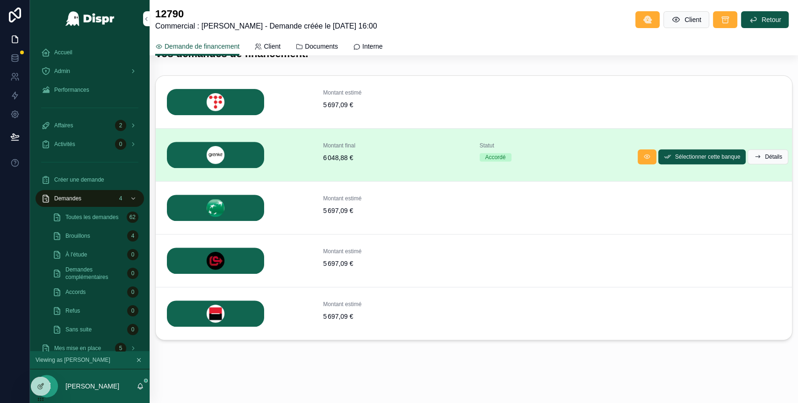
scroll to position [195, 0]
